Goal: Book appointment/travel/reservation

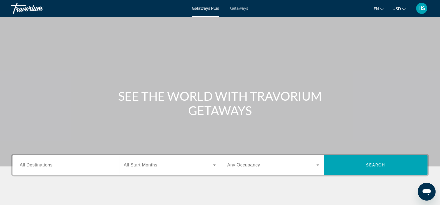
click at [239, 8] on span "Getaways" at bounding box center [239, 8] width 18 height 4
click at [79, 166] on input "Destination All Destinations" at bounding box center [66, 165] width 92 height 7
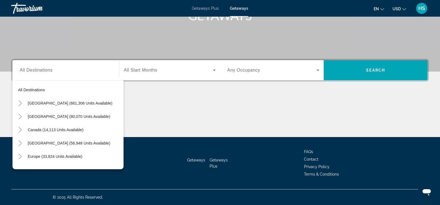
click at [186, 109] on div "Main content" at bounding box center [220, 116] width 418 height 42
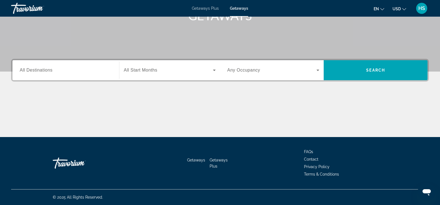
click at [405, 9] on icon "Change currency" at bounding box center [404, 9] width 4 height 4
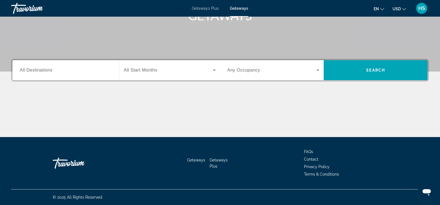
click at [382, 10] on icon "Change language" at bounding box center [382, 9] width 4 height 2
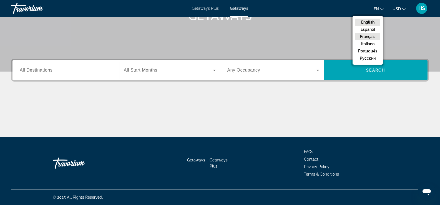
click at [374, 37] on button "Français" at bounding box center [367, 36] width 25 height 7
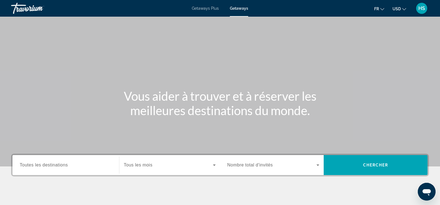
click at [213, 166] on icon "Search widget" at bounding box center [214, 165] width 7 height 7
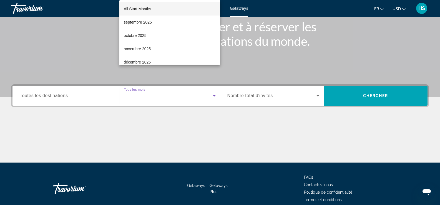
scroll to position [95, 0]
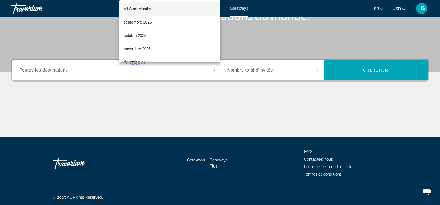
click at [186, 122] on div at bounding box center [220, 102] width 440 height 205
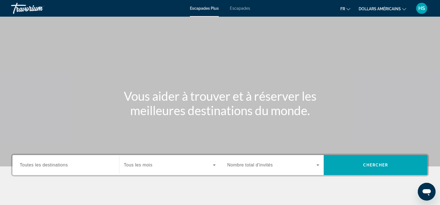
click at [371, 39] on div "Contenu principal" at bounding box center [220, 83] width 440 height 166
